Goal: Task Accomplishment & Management: Manage account settings

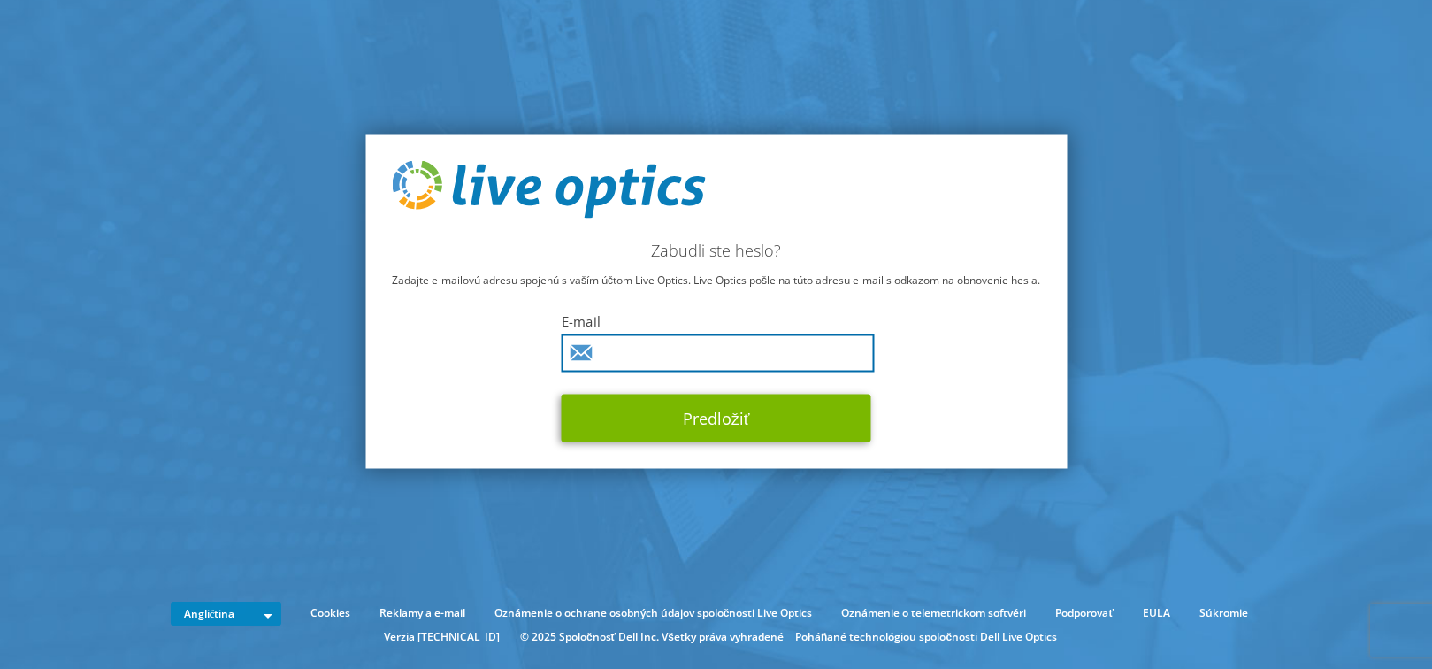
click at [652, 358] on input "text" at bounding box center [718, 353] width 313 height 38
type input "[PERSON_NAME][EMAIL_ADDRESS][PERSON_NAME][DOMAIN_NAME]"
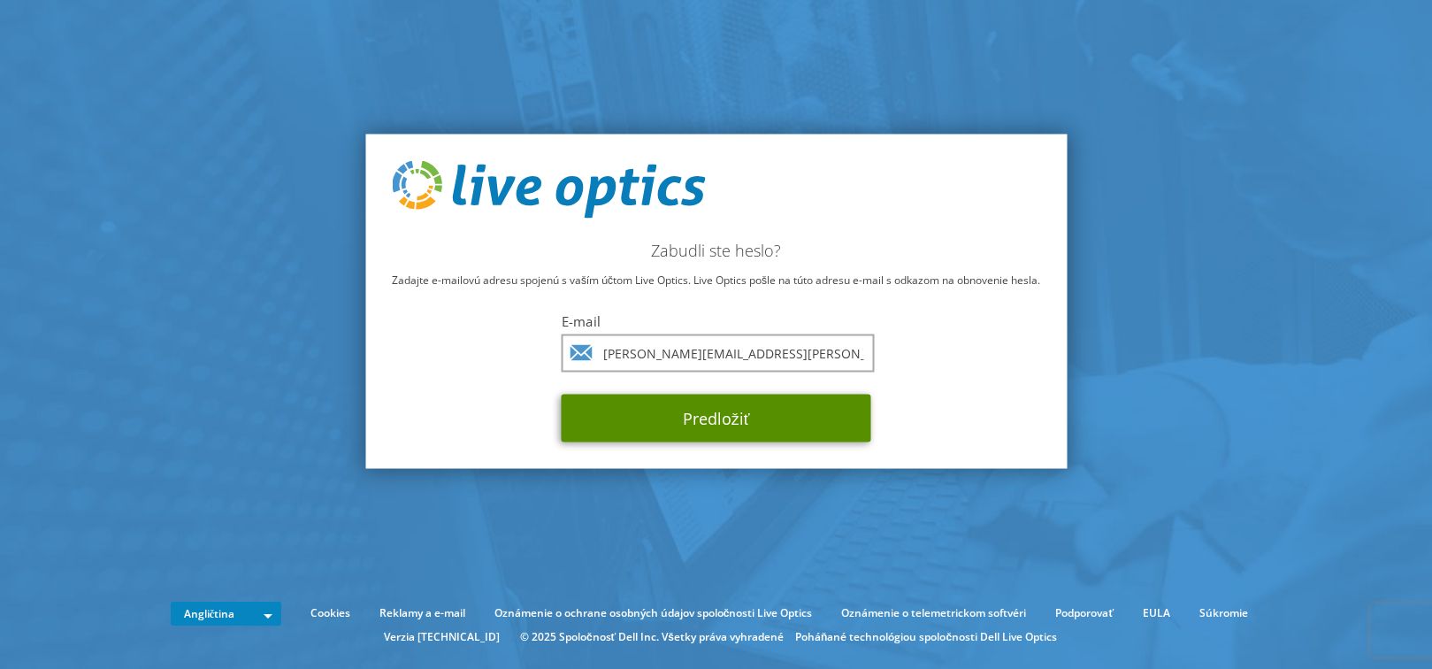
click at [705, 417] on button "Predložiť" at bounding box center [717, 418] width 310 height 48
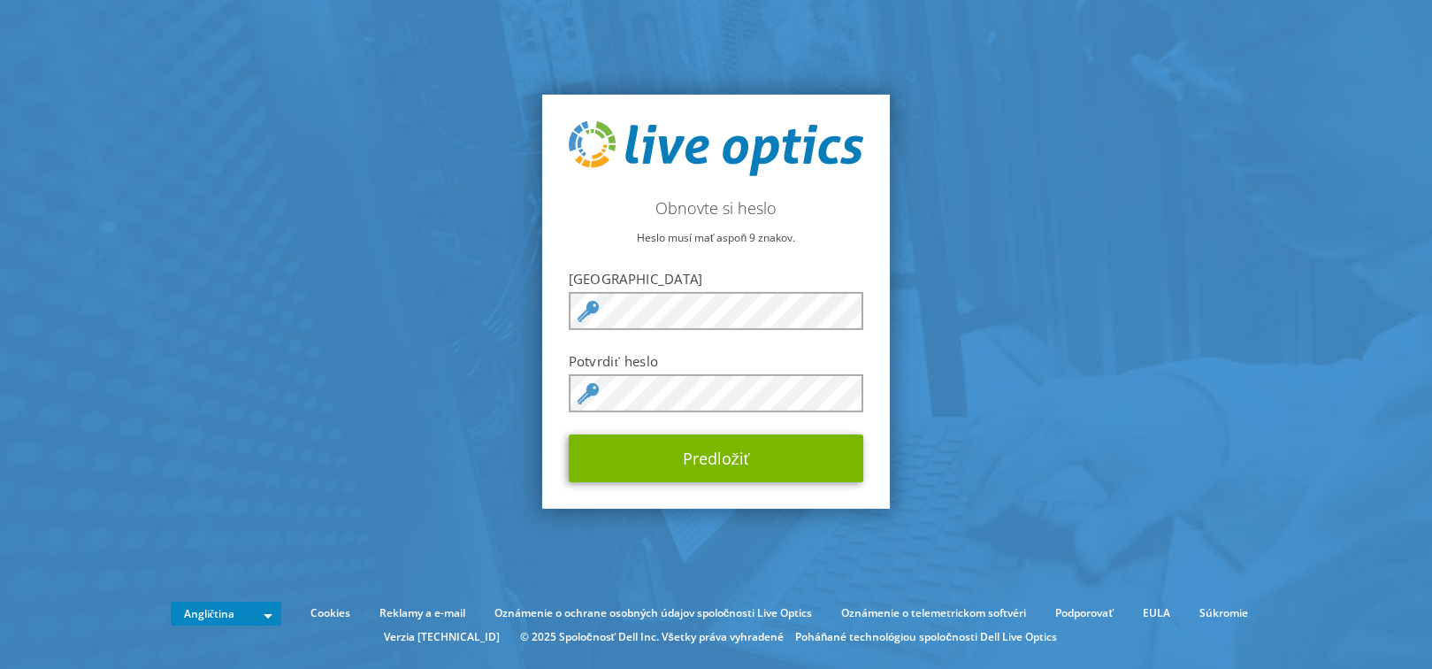
click at [586, 313] on icon at bounding box center [587, 311] width 21 height 21
click at [589, 307] on div at bounding box center [716, 311] width 295 height 38
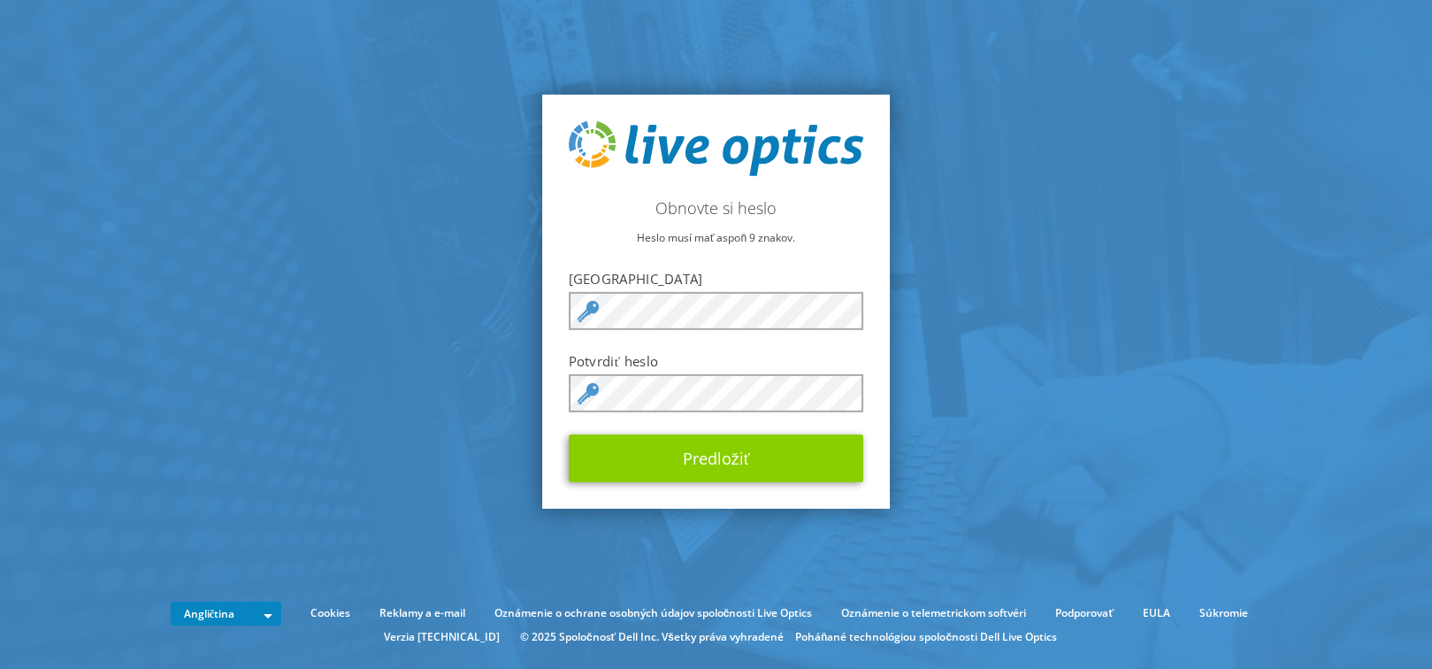
click at [707, 456] on button "Predložiť" at bounding box center [716, 458] width 295 height 48
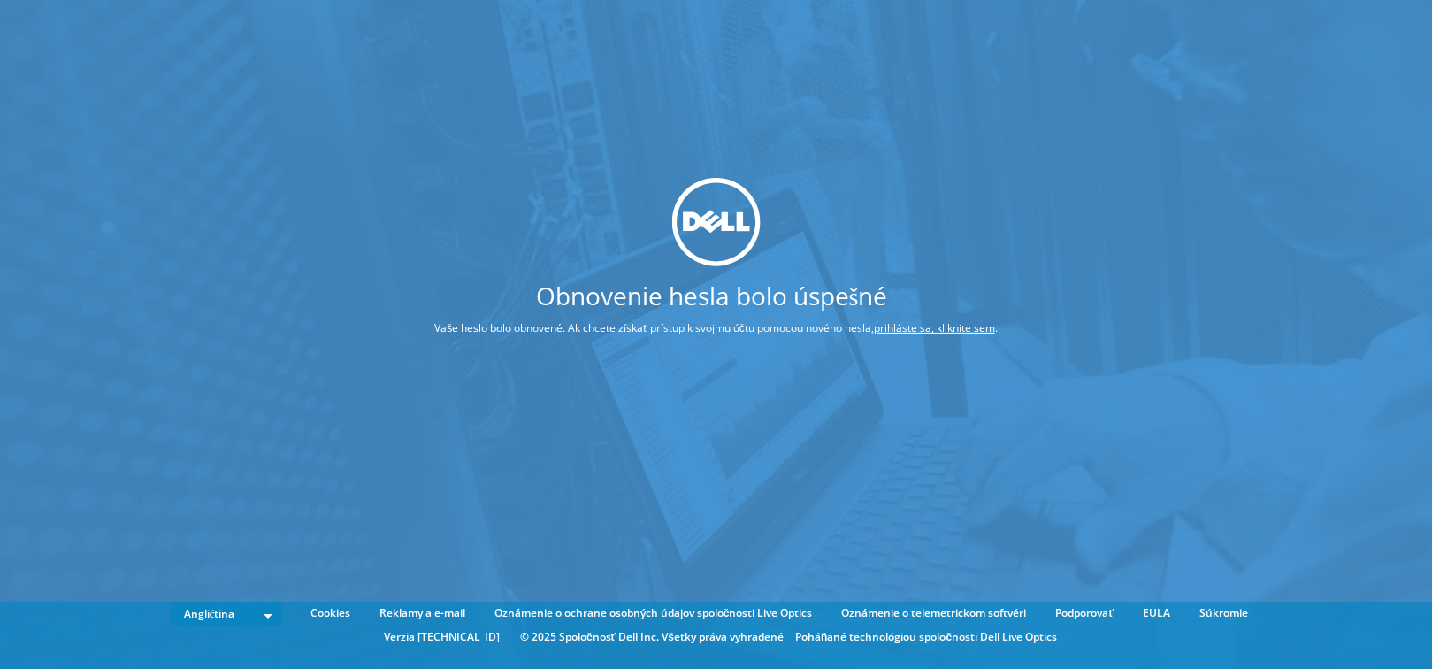
click at [946, 331] on link "prihláste sa, kliknite sem" at bounding box center [934, 327] width 121 height 15
